Goal: Task Accomplishment & Management: Complete application form

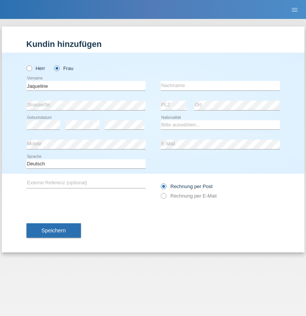
type input "[PERSON_NAME]"
click at [220, 86] on input "text" at bounding box center [220, 85] width 119 height 9
type input "[PERSON_NAME]"
select select "PT"
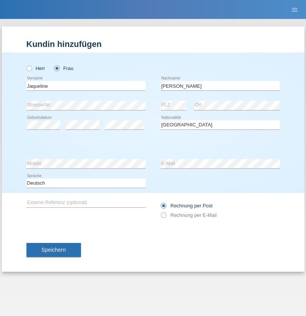
select select "C"
select select "18"
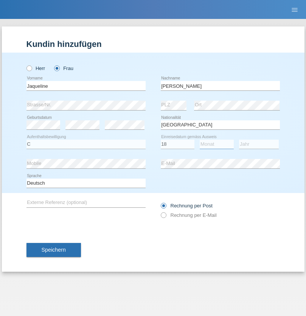
select select "07"
select select "2013"
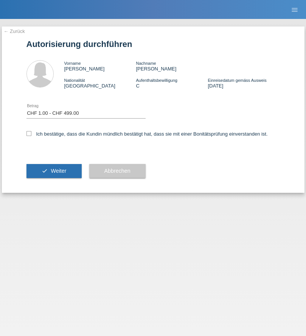
select select "1"
checkbox input "true"
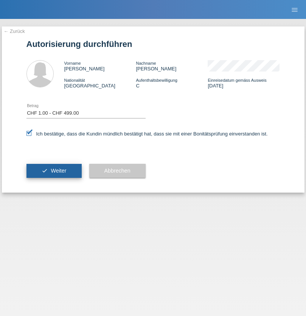
click at [54, 171] on span "Weiter" at bounding box center [59, 171] width 16 height 6
